Goal: Check status: Check status

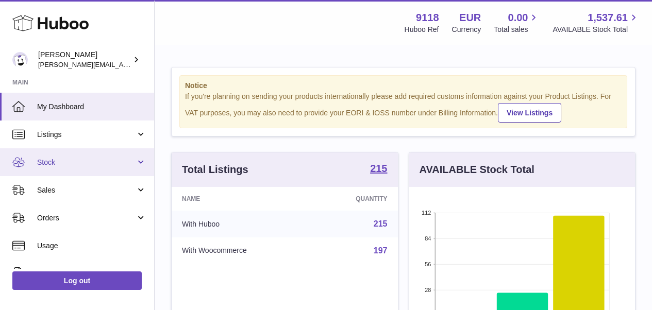
scroll to position [161, 226]
click at [55, 156] on link "Stock" at bounding box center [77, 162] width 154 height 28
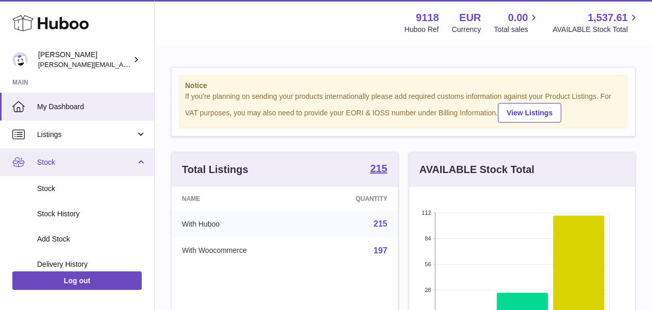
click at [139, 158] on link "Stock" at bounding box center [77, 162] width 154 height 28
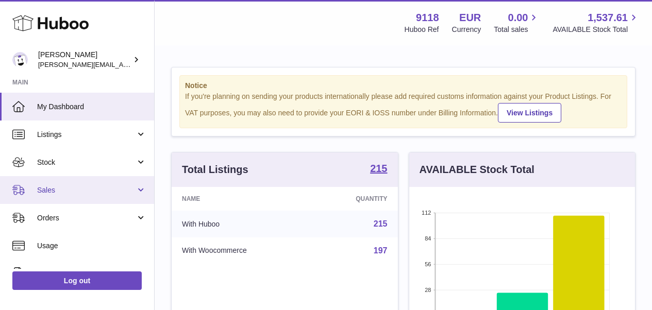
click at [84, 189] on span "Sales" at bounding box center [86, 191] width 98 height 10
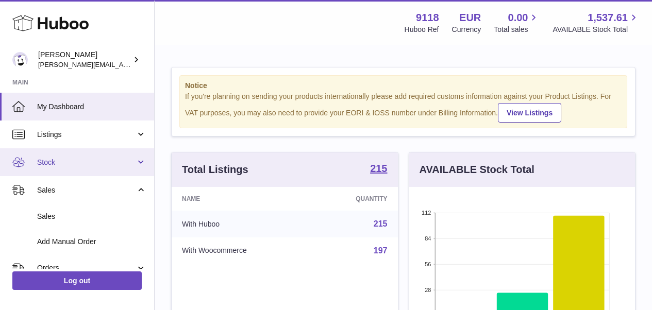
click at [77, 166] on span "Stock" at bounding box center [86, 163] width 98 height 10
click at [75, 166] on span "Stock" at bounding box center [86, 163] width 98 height 10
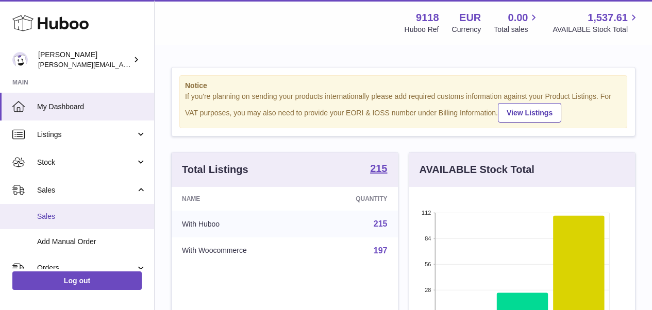
click at [54, 222] on link "Sales" at bounding box center [77, 216] width 154 height 25
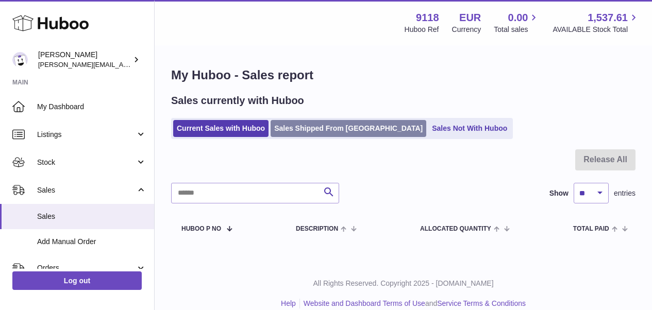
click at [331, 126] on link "Sales Shipped From [GEOGRAPHIC_DATA]" at bounding box center [349, 128] width 156 height 17
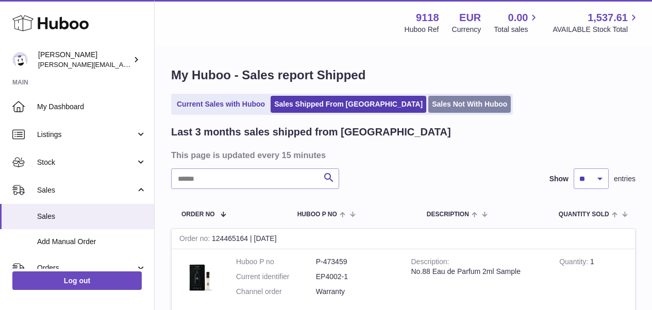
click at [428, 106] on link "Sales Not With Huboo" at bounding box center [469, 104] width 82 height 17
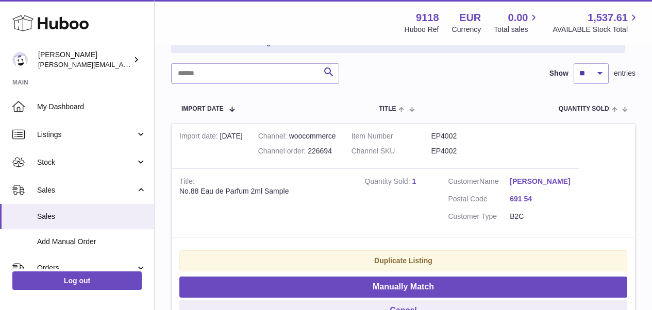
scroll to position [162, 0]
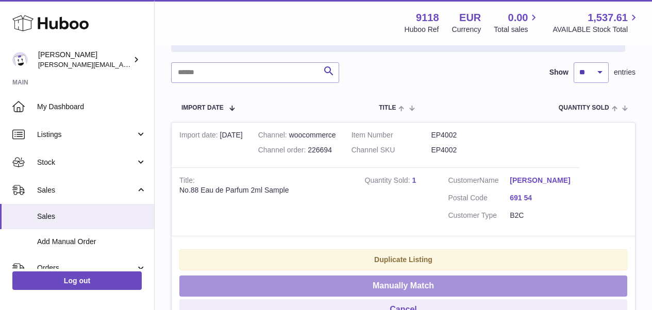
click at [502, 290] on button "Manually Match" at bounding box center [403, 286] width 448 height 21
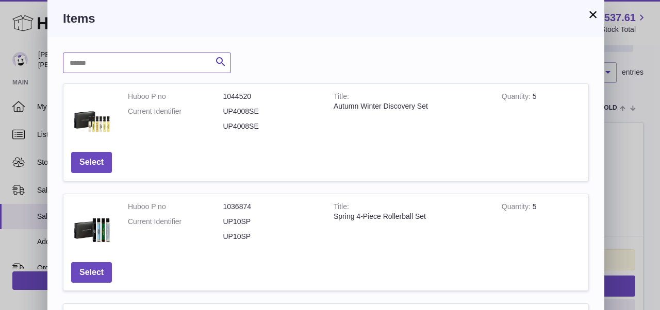
click at [194, 61] on input "text" at bounding box center [147, 63] width 168 height 21
type input "******"
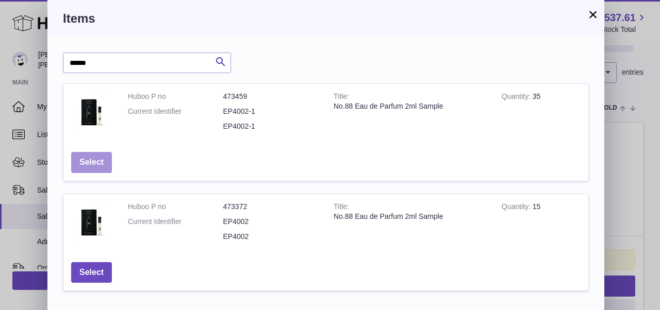
click at [93, 160] on button "Select" at bounding box center [91, 162] width 41 height 21
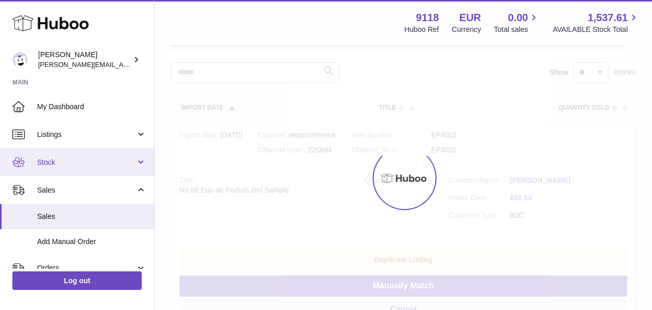
scroll to position [52, 0]
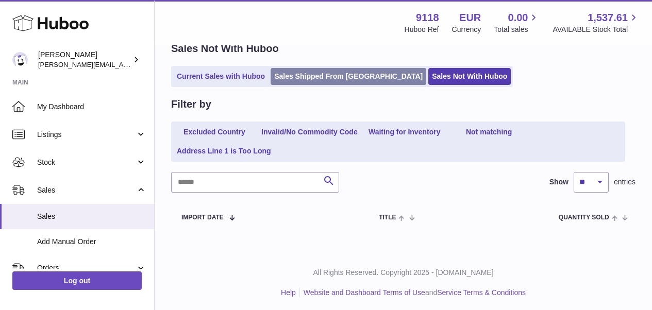
click at [332, 78] on link "Sales Shipped From [GEOGRAPHIC_DATA]" at bounding box center [349, 76] width 156 height 17
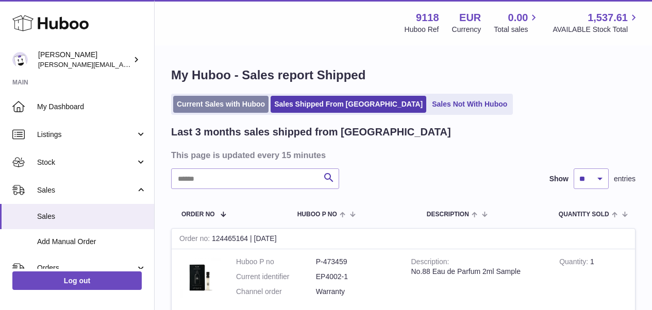
click at [228, 108] on link "Current Sales with Huboo" at bounding box center [220, 104] width 95 height 17
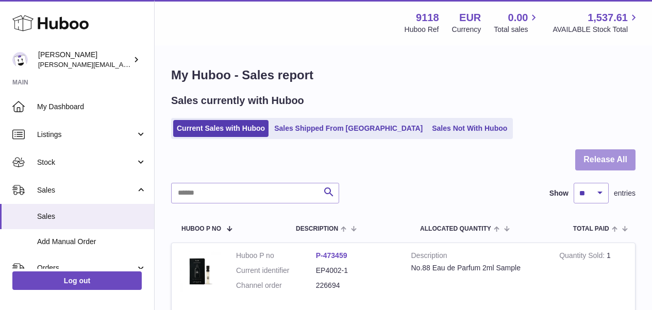
click at [616, 162] on button "Release All" at bounding box center [605, 160] width 60 height 21
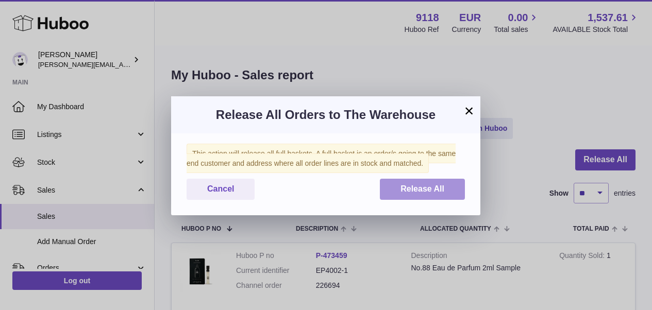
click at [439, 189] on span "Release All" at bounding box center [423, 189] width 44 height 9
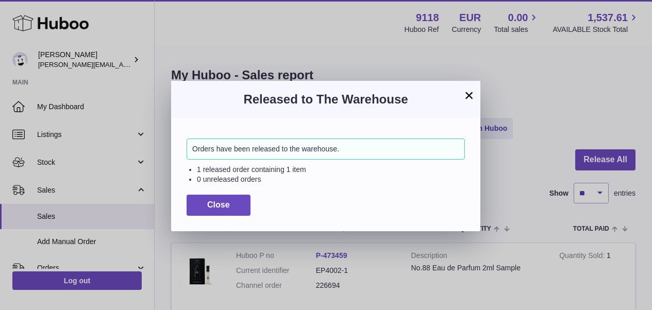
click at [472, 96] on button "×" at bounding box center [469, 95] width 12 height 12
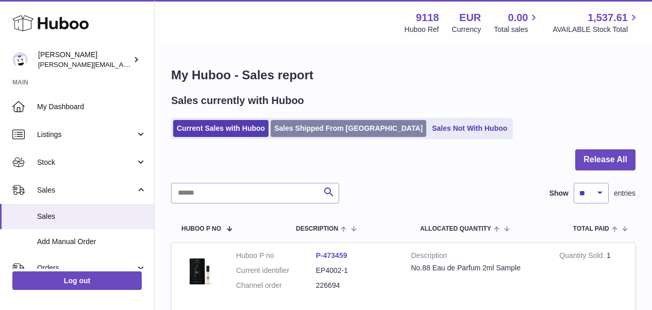
click at [341, 130] on link "Sales Shipped From Huboo" at bounding box center [349, 128] width 156 height 17
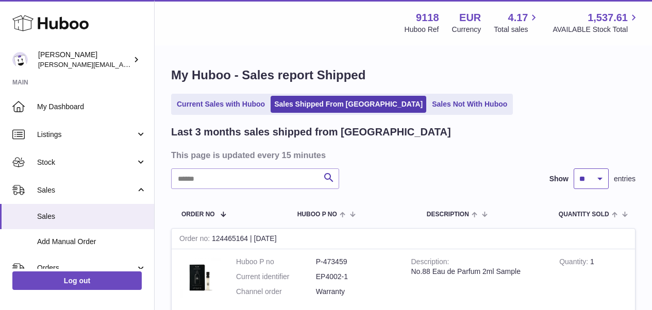
select select "**"
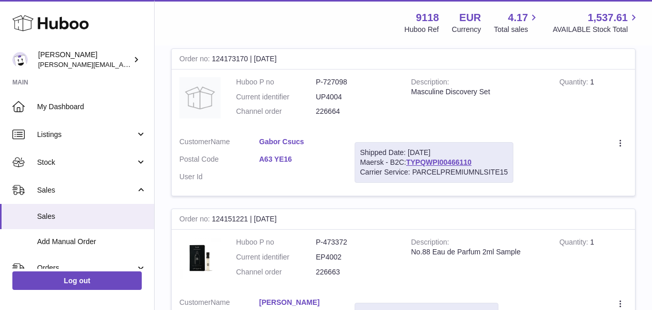
scroll to position [6795, 0]
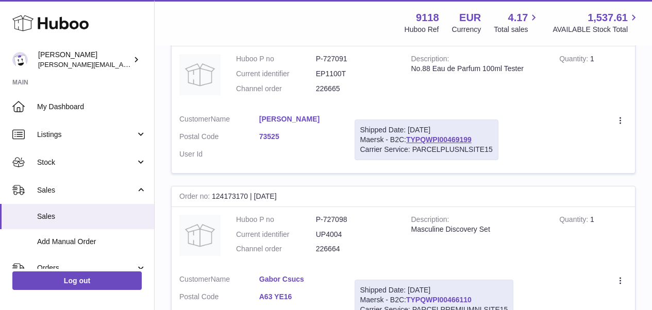
drag, startPoint x: 477, startPoint y: 213, endPoint x: 409, endPoint y: 218, distance: 68.2
click at [409, 280] on div "Shipped Date: [DATE] Maersk - B2C: TYPQWPI00466110 Carrier Service: PARCELPREMI…" at bounding box center [434, 300] width 159 height 41
copy link "TYPQWPI00466110"
